Goal: Browse casually

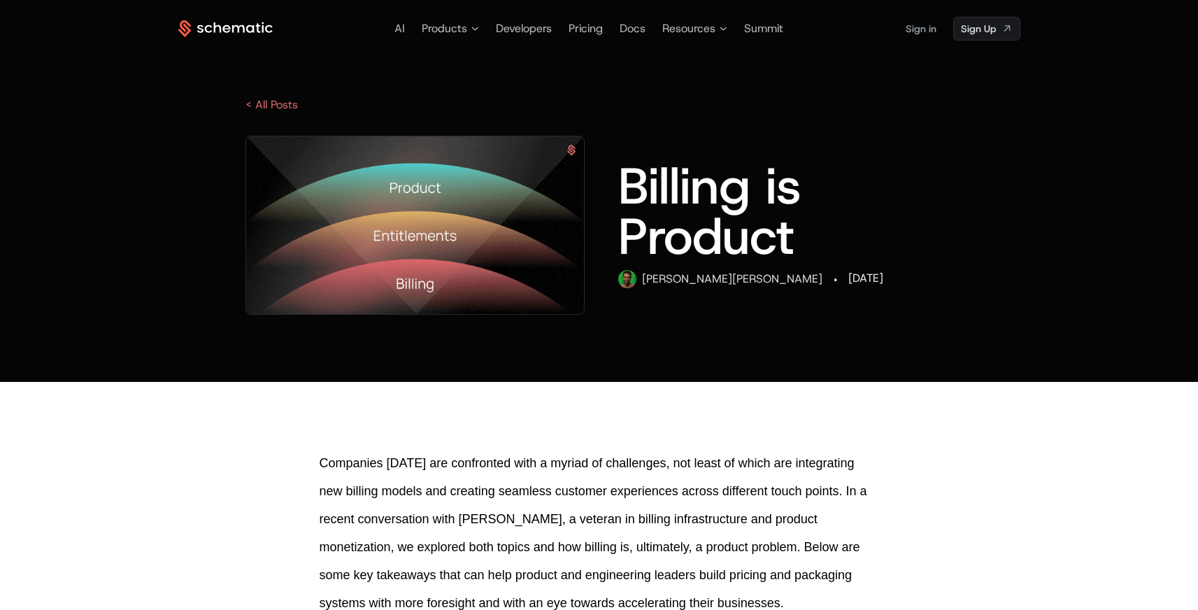
click at [248, 29] on icon at bounding box center [225, 28] width 94 height 17
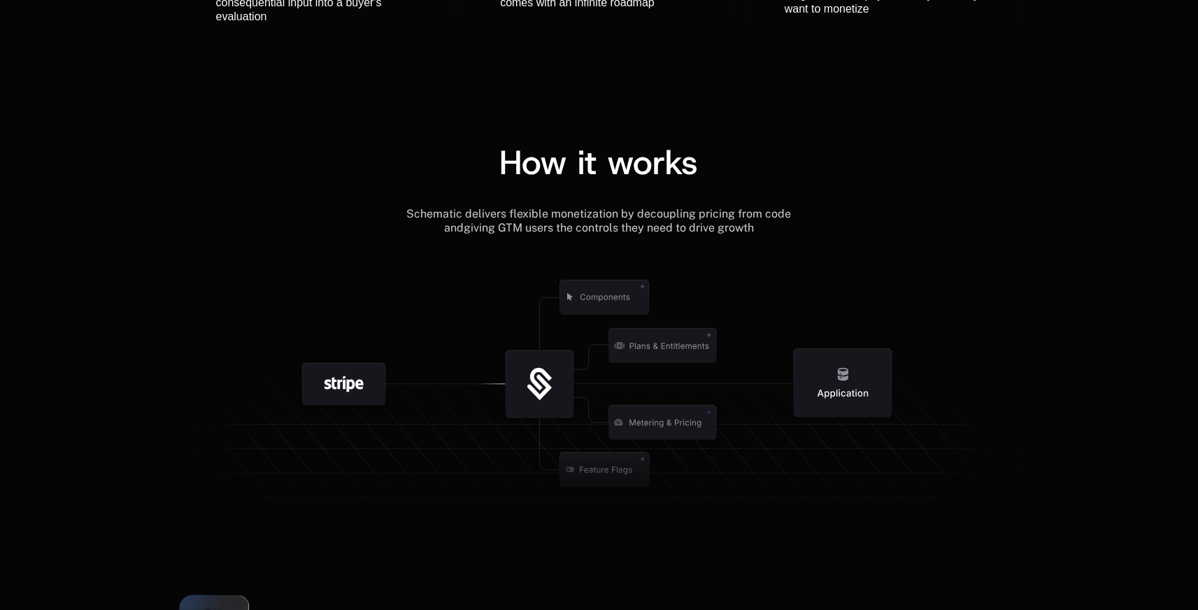
scroll to position [1580, 0]
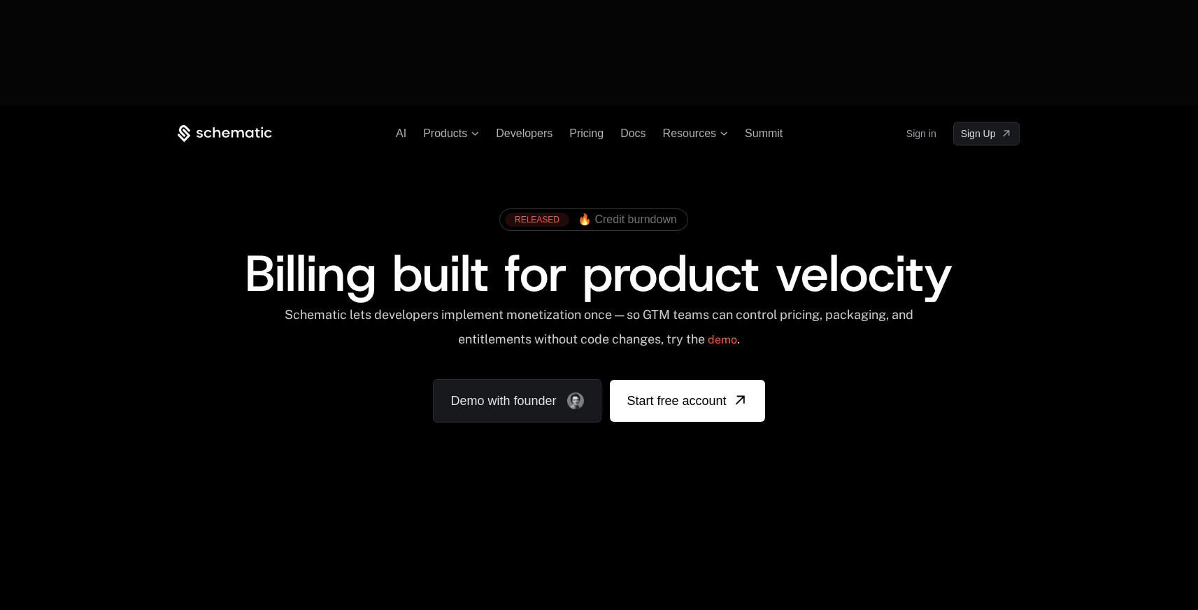
scroll to position [3, 0]
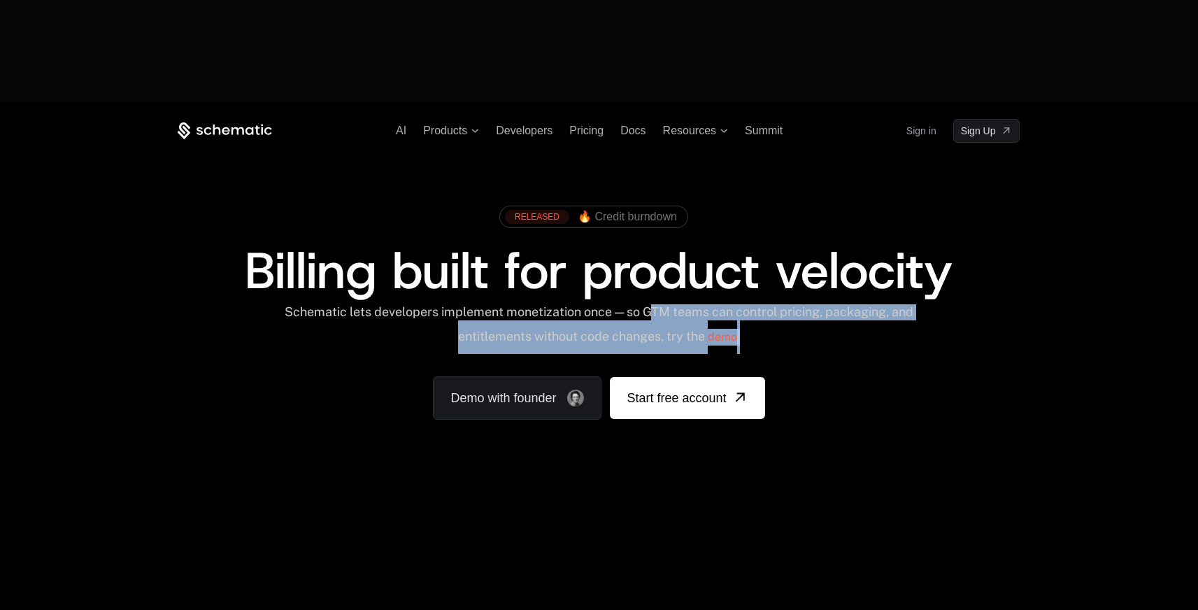
drag, startPoint x: 667, startPoint y: 206, endPoint x: 902, endPoint y: 216, distance: 235.3
click at [902, 304] on div "Schematic lets developers implement monetization once — so GTM teams can contro…" at bounding box center [599, 329] width 632 height 50
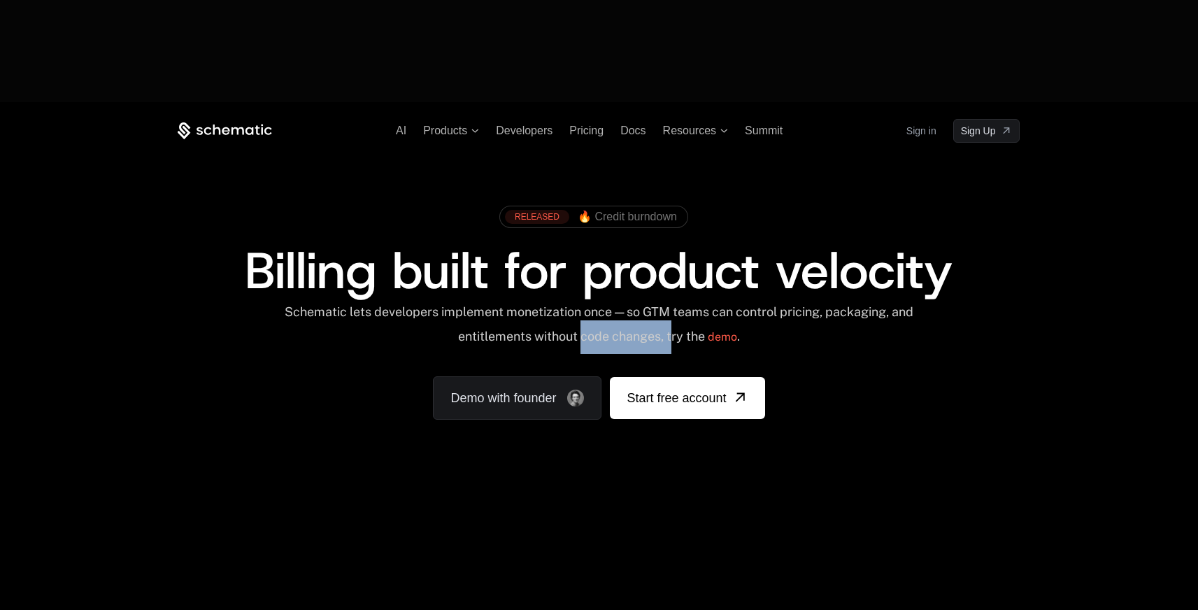
drag, startPoint x: 686, startPoint y: 239, endPoint x: 593, endPoint y: 230, distance: 92.7
click at [593, 304] on div "Schematic lets developers implement monetization once — so GTM teams can contro…" at bounding box center [599, 329] width 632 height 50
click at [628, 304] on div "Schematic lets developers implement monetization once — so GTM teams can contro…" at bounding box center [599, 329] width 632 height 50
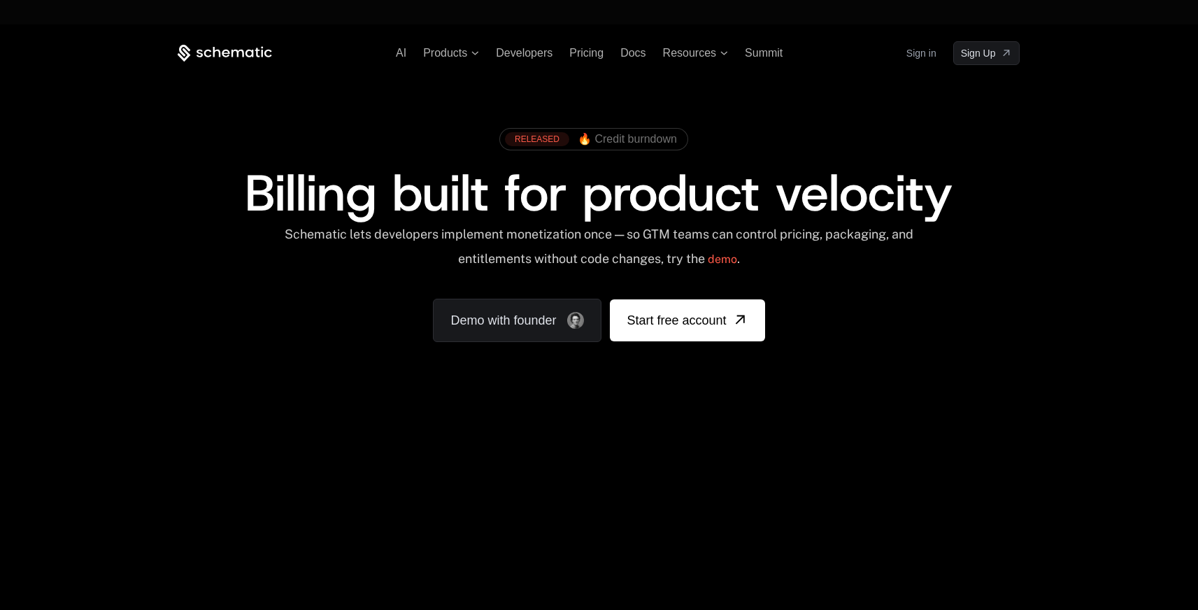
scroll to position [79, 0]
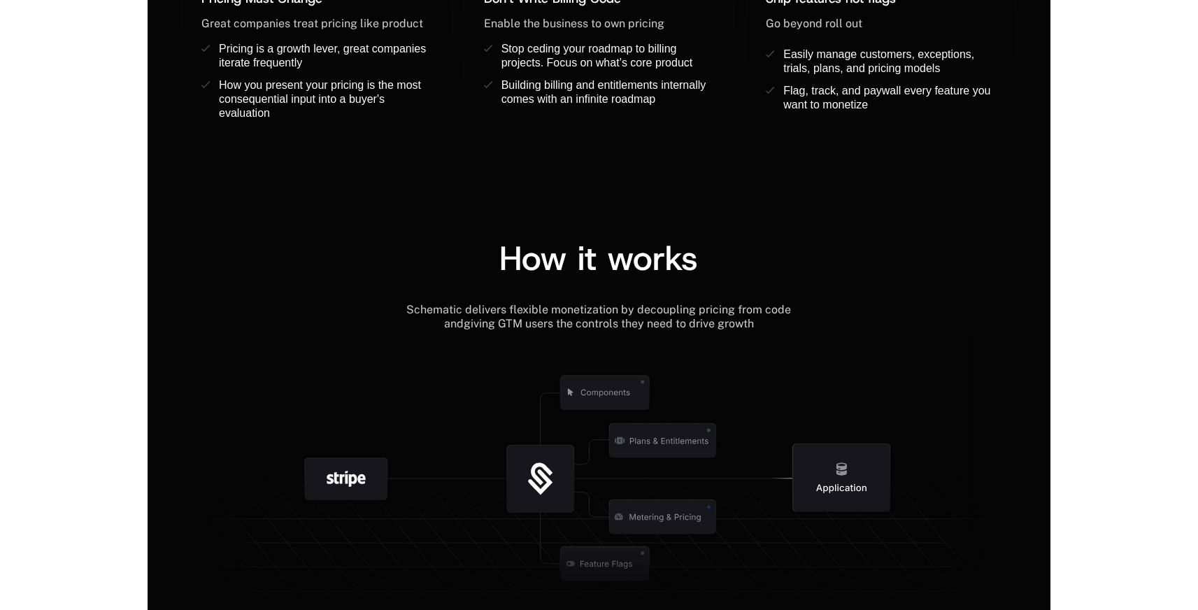
scroll to position [1480, 0]
